Goal: Information Seeking & Learning: Check status

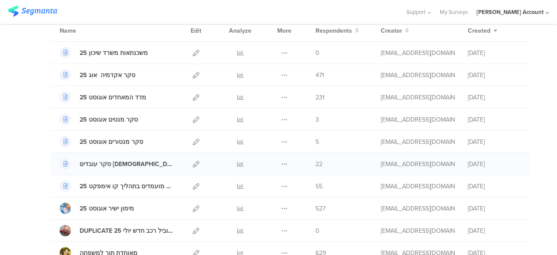
scroll to position [87, 0]
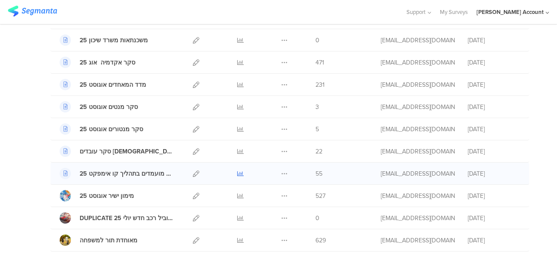
click at [237, 172] on icon at bounding box center [240, 173] width 7 height 7
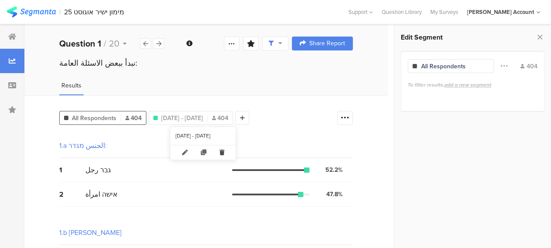
click at [226, 151] on icon at bounding box center [222, 152] width 18 height 14
